Goal: Feedback & Contribution: Submit feedback/report problem

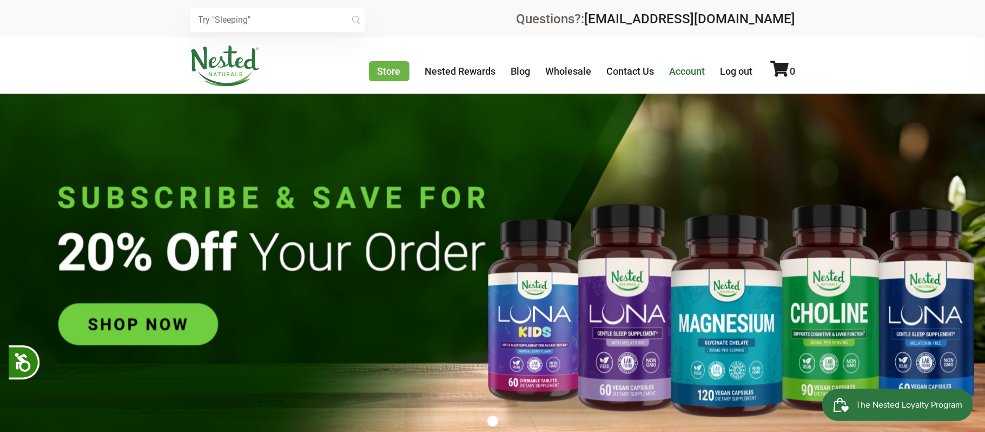
click at [696, 71] on link "Account" at bounding box center [688, 70] width 36 height 11
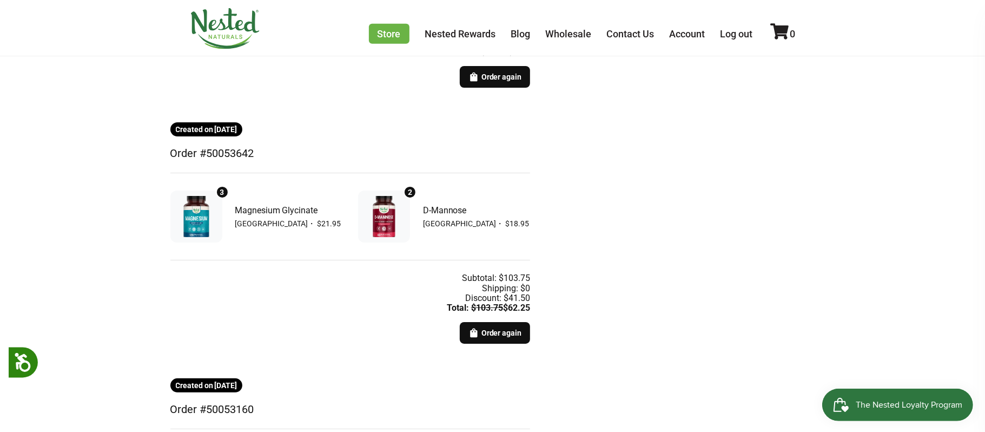
scroll to position [407, 0]
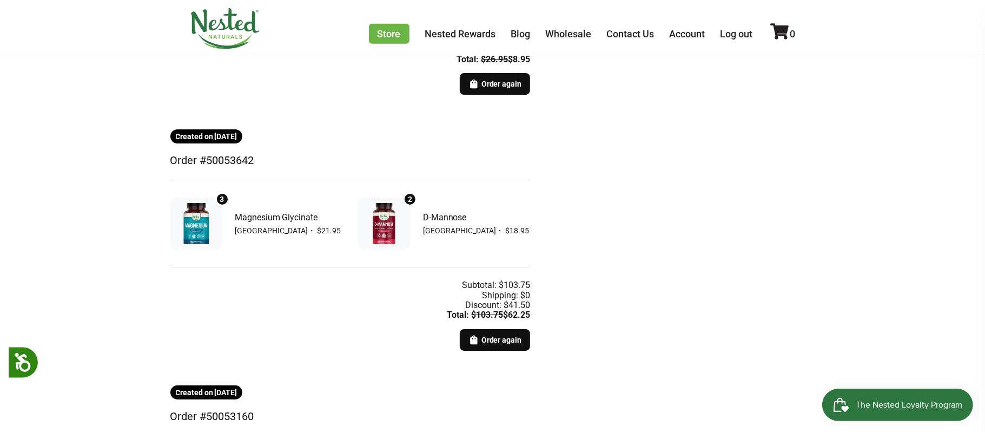
drag, startPoint x: 169, startPoint y: 137, endPoint x: 553, endPoint y: 321, distance: 425.6
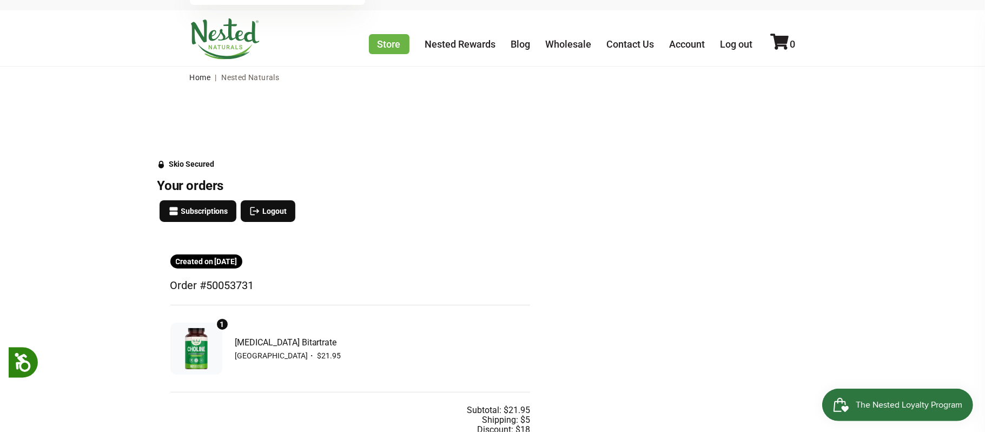
scroll to position [24, 0]
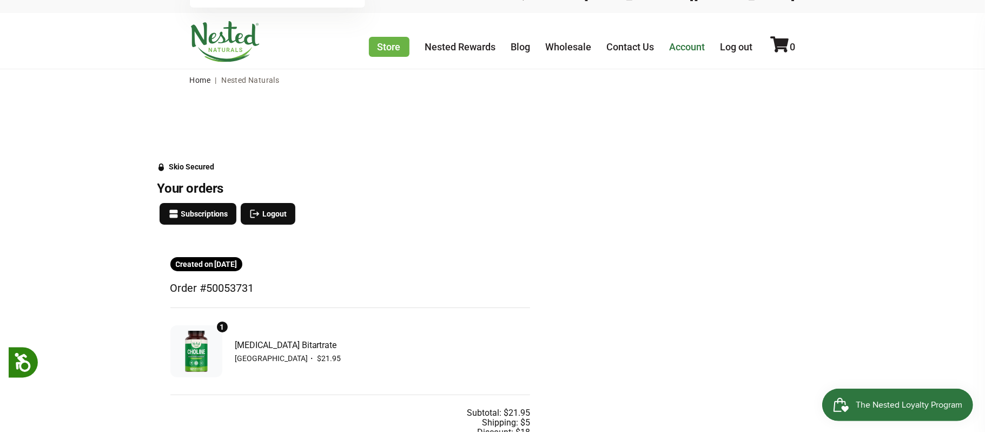
click at [682, 49] on link "Account" at bounding box center [688, 46] width 36 height 11
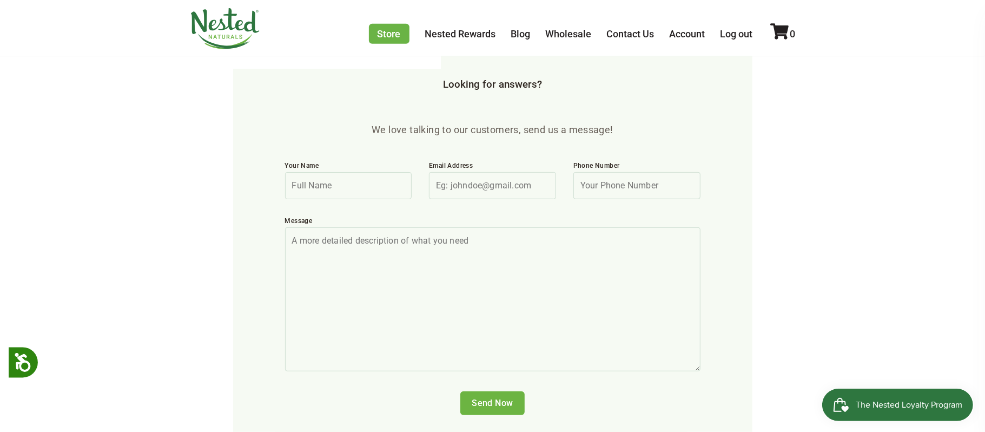
scroll to position [355, 0]
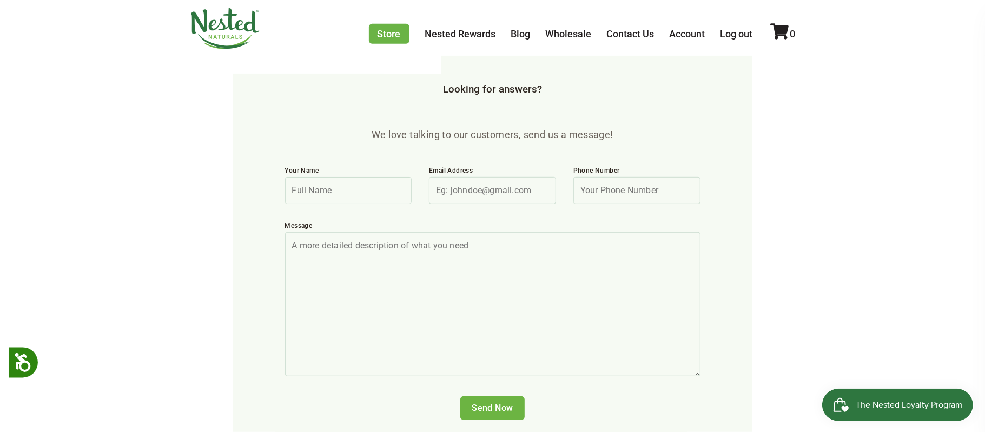
click at [341, 177] on input "Your Name" at bounding box center [348, 190] width 127 height 27
click at [510, 177] on input "Email Address" at bounding box center [492, 190] width 127 height 27
click at [482, 177] on input "Email Address" at bounding box center [492, 190] width 127 height 27
type input "trimattson@gmail.com"
click at [666, 177] on input "Phone Number" at bounding box center [636, 190] width 127 height 27
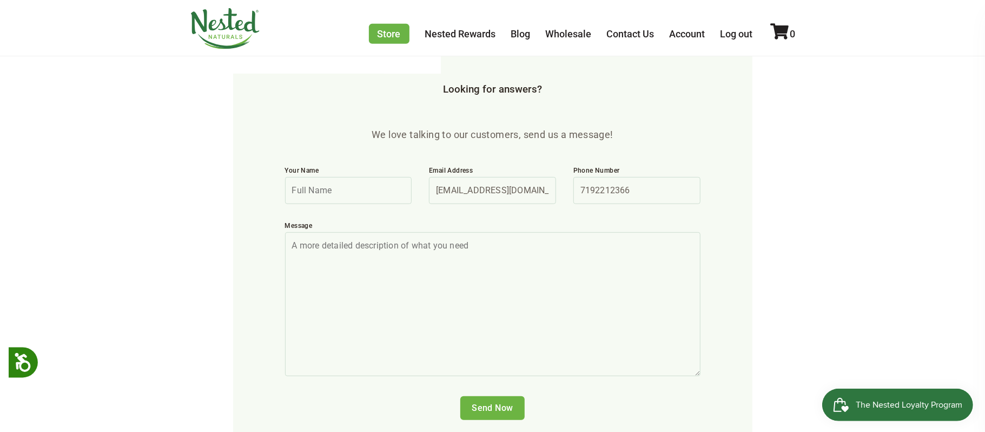
type input "7192212366"
click at [547, 232] on textarea "Message" at bounding box center [492, 304] width 415 height 144
click at [459, 232] on textarea "have not received the following order." at bounding box center [492, 304] width 415 height 144
click at [296, 232] on textarea "have not received the following order." at bounding box center [492, 304] width 415 height 144
paste textarea "5ab1441003b2"
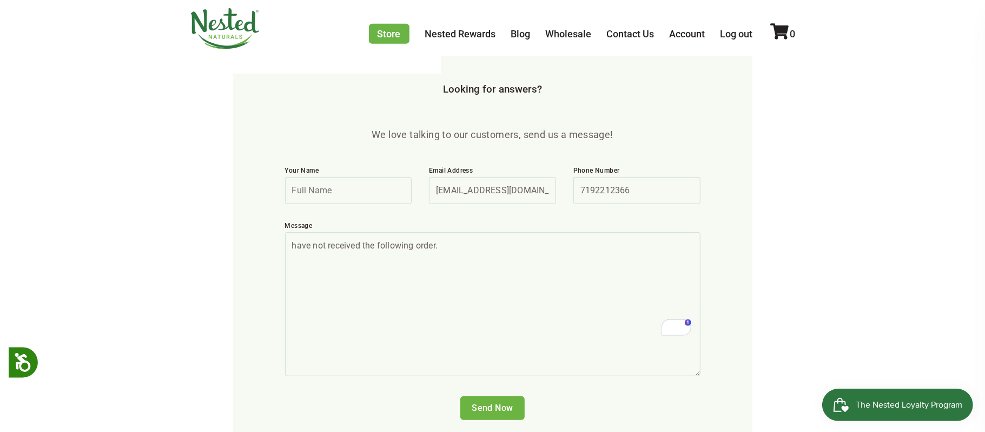
click at [298, 232] on textarea "have not received the following order." at bounding box center [492, 304] width 415 height 144
paste textarea "Created on Aug 27, 2025 Order #50053642 Magnesium Glycinate 3 Magnesium Glycina…"
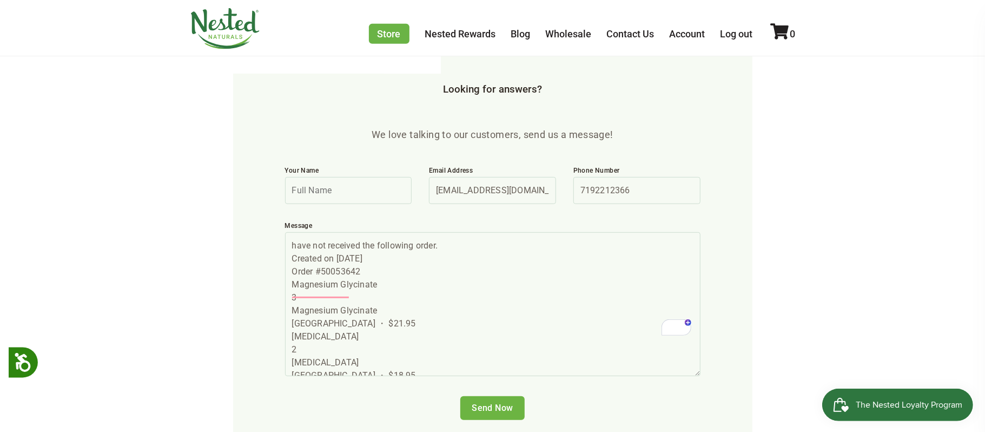
scroll to position [212, 0]
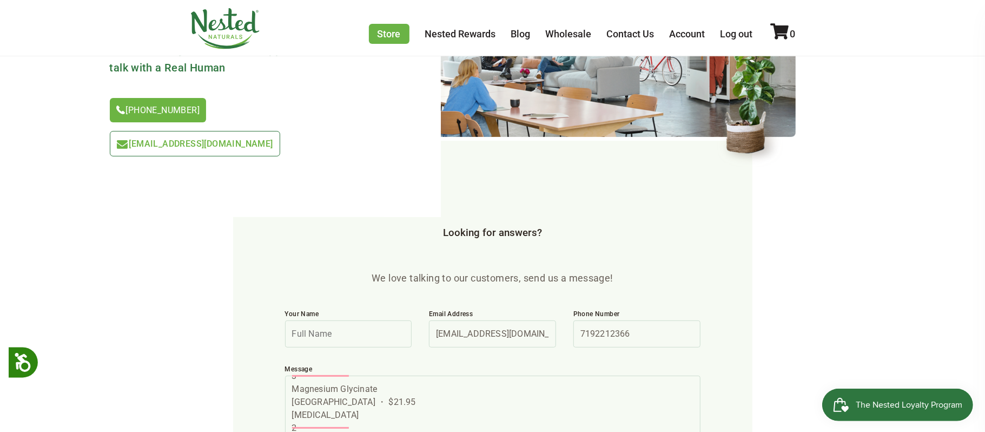
scroll to position [0, 0]
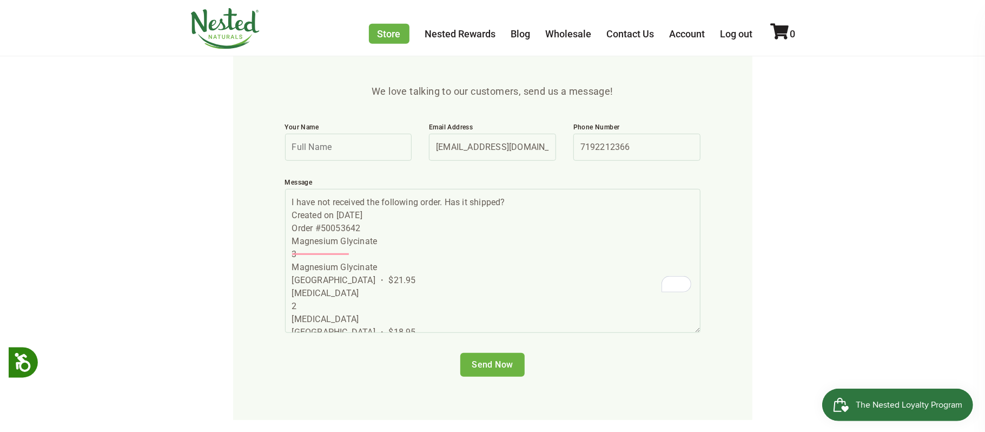
type textarea "I have not received the following order. Has it shipped? Created on Aug 27, 202…"
click at [508, 353] on input "Send Now" at bounding box center [492, 365] width 64 height 24
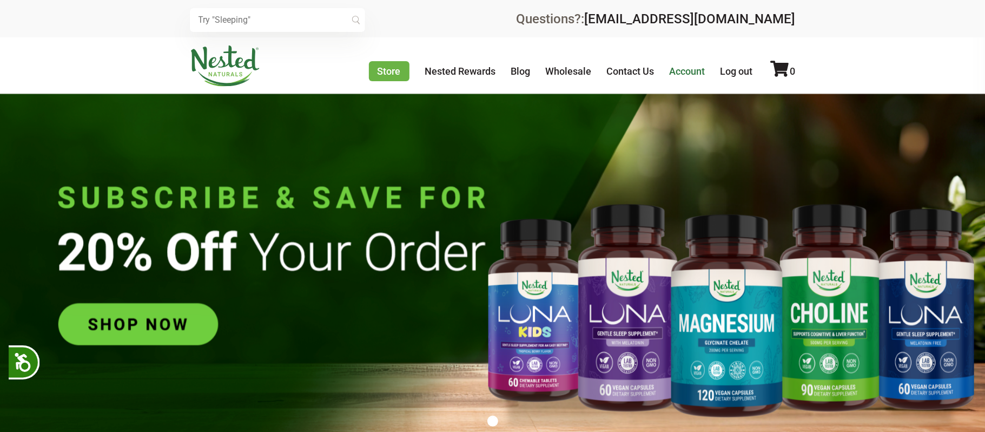
click at [687, 71] on link "Account" at bounding box center [688, 70] width 36 height 11
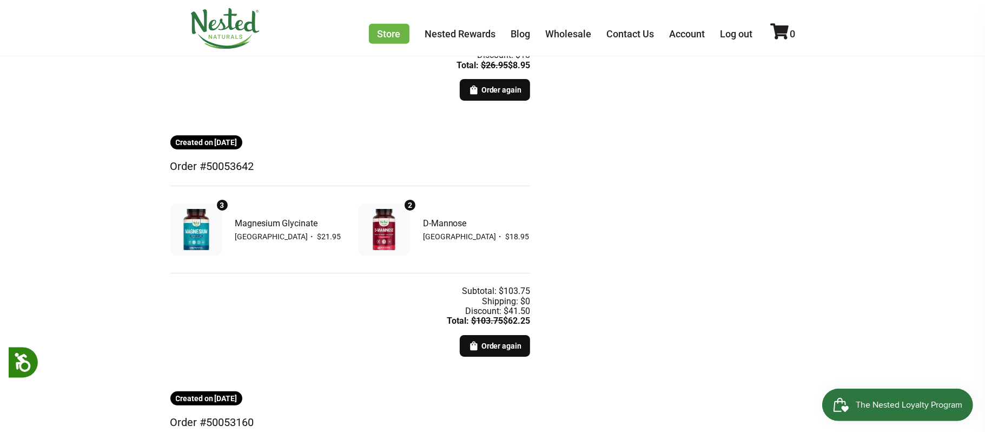
scroll to position [403, 0]
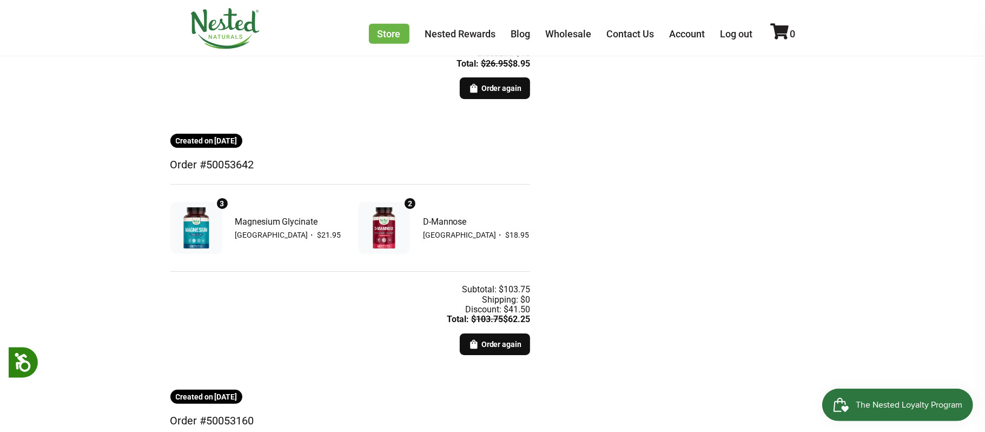
drag, startPoint x: 167, startPoint y: 142, endPoint x: 558, endPoint y: 327, distance: 432.7
copy div "Created on [DATE] Order #50053642 3 Magnesium Glycinate [GEOGRAPHIC_DATA] ・ $21…"
